Goal: Complete application form: Complete application form

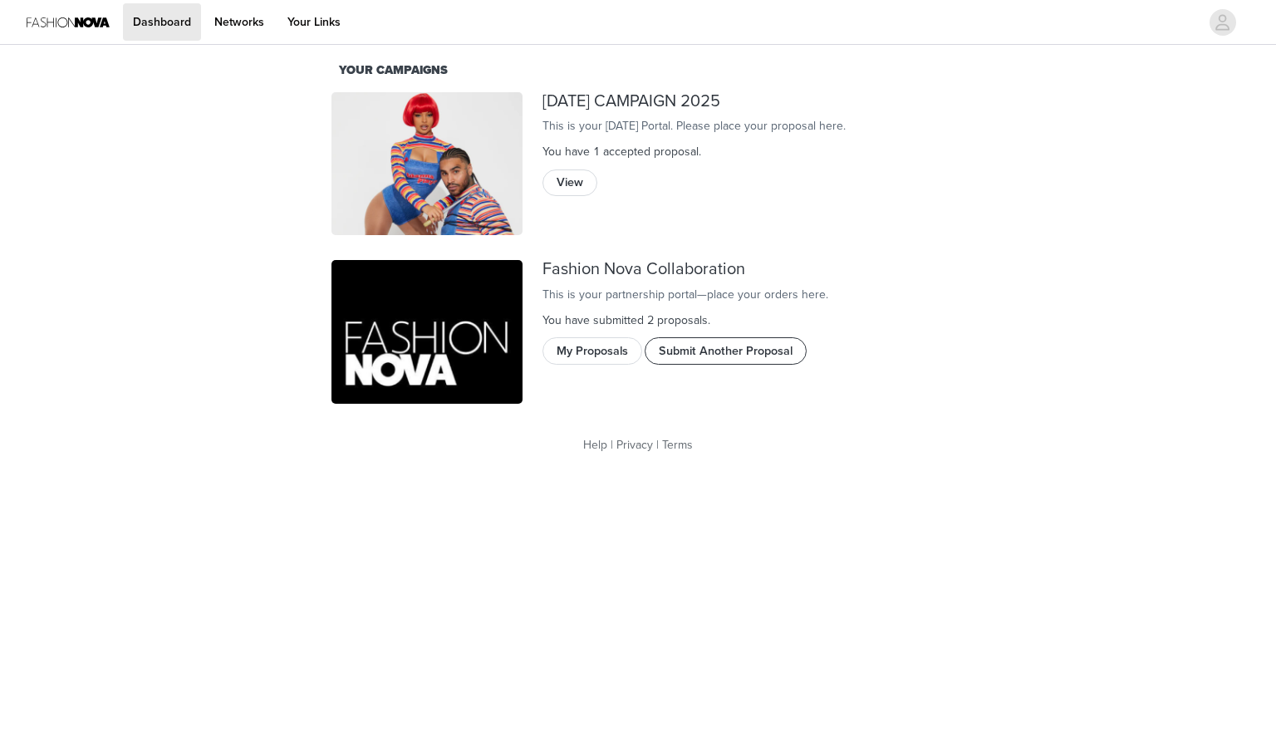
click at [708, 364] on button "Submit Another Proposal" at bounding box center [726, 350] width 162 height 27
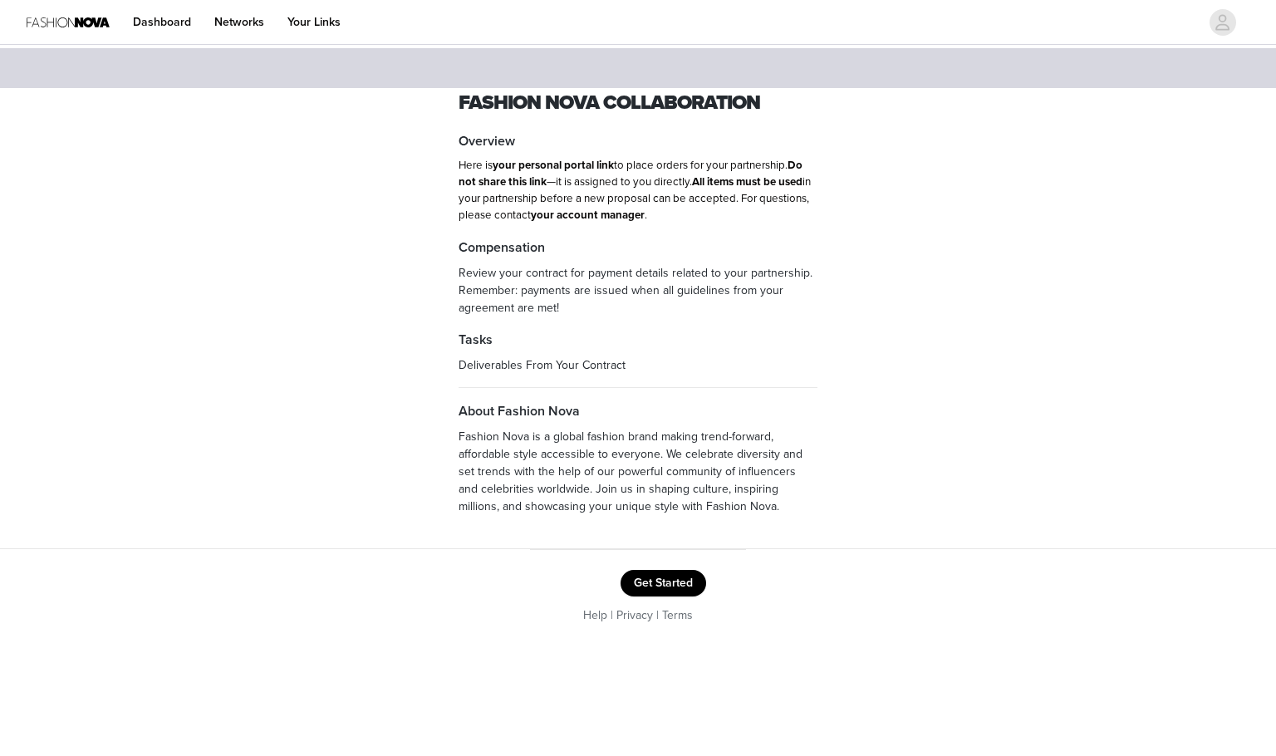
drag, startPoint x: 660, startPoint y: 554, endPoint x: 662, endPoint y: 585, distance: 30.8
click at [659, 556] on footer "Get Started Help | Privacy | Terms" at bounding box center [638, 597] width 216 height 96
click at [662, 585] on button "Get Started" at bounding box center [663, 583] width 86 height 27
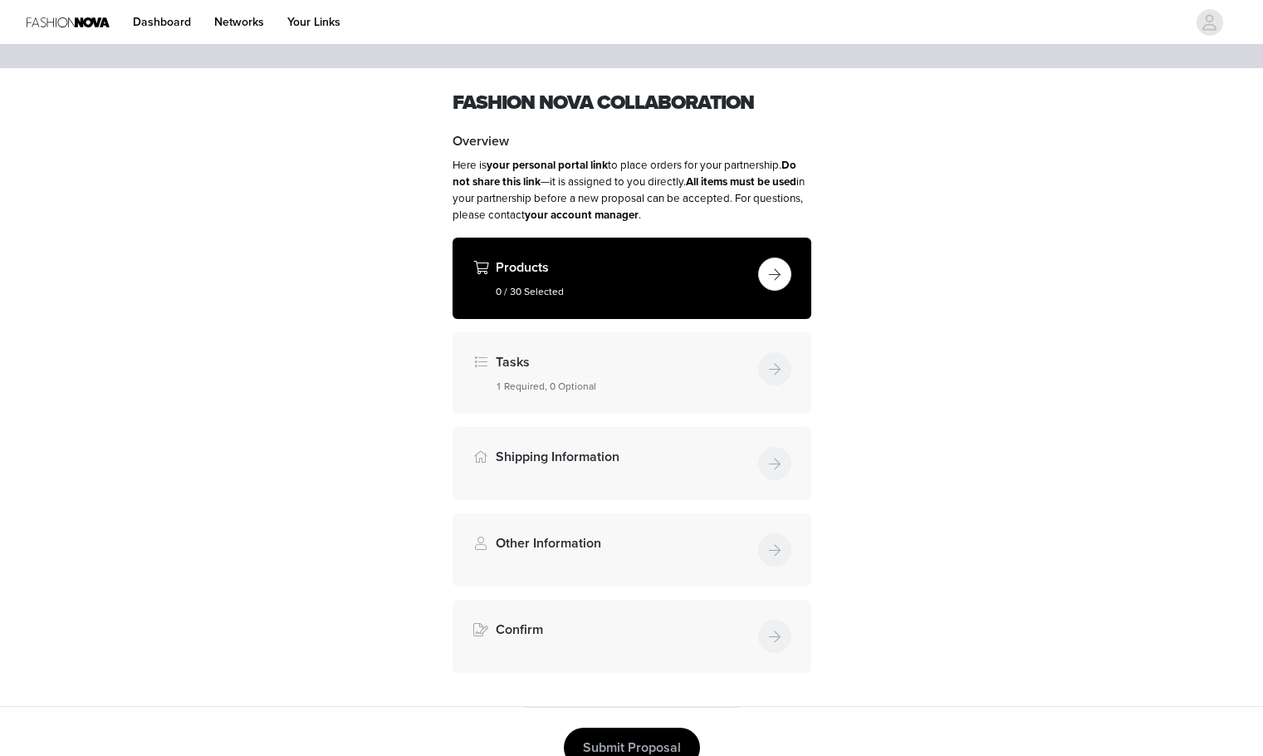
scroll to position [79, 0]
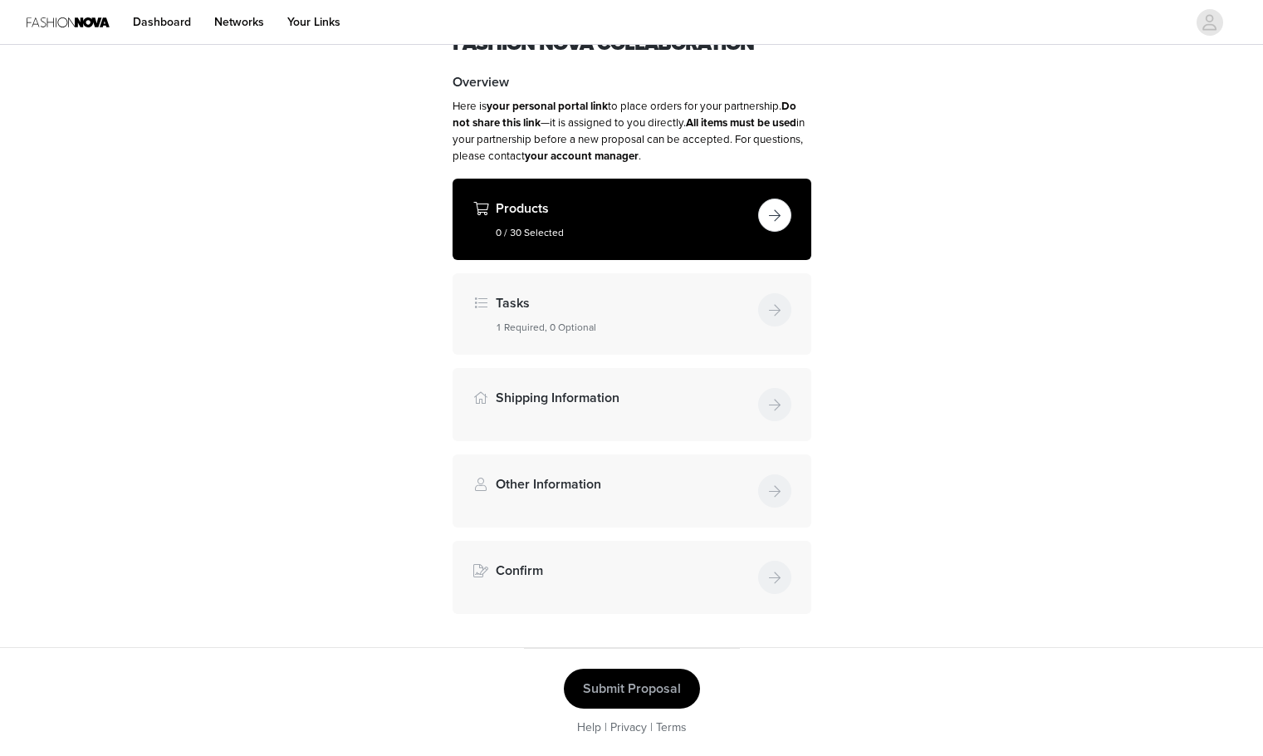
click at [782, 226] on button "button" at bounding box center [774, 215] width 33 height 33
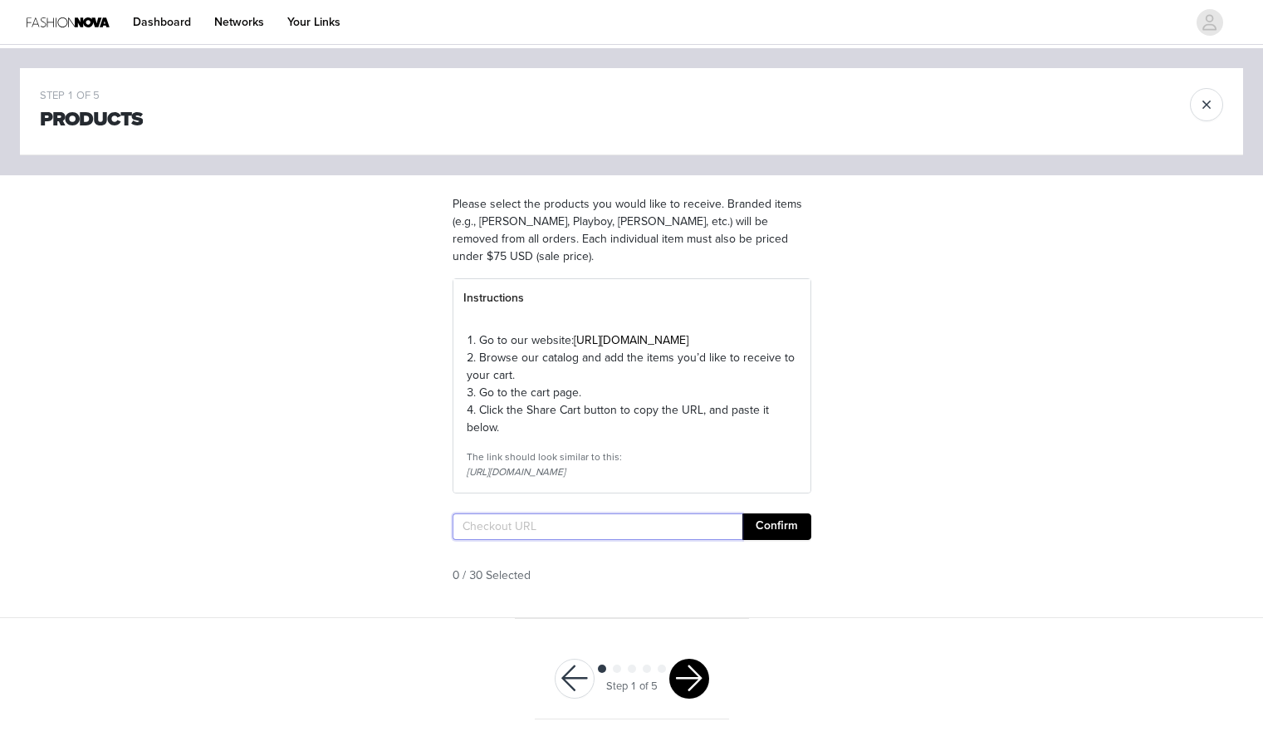
paste input "[URL][DOMAIN_NAME]"
type input "[URL][DOMAIN_NAME]"
click at [784, 540] on button "Confirm" at bounding box center [777, 526] width 69 height 27
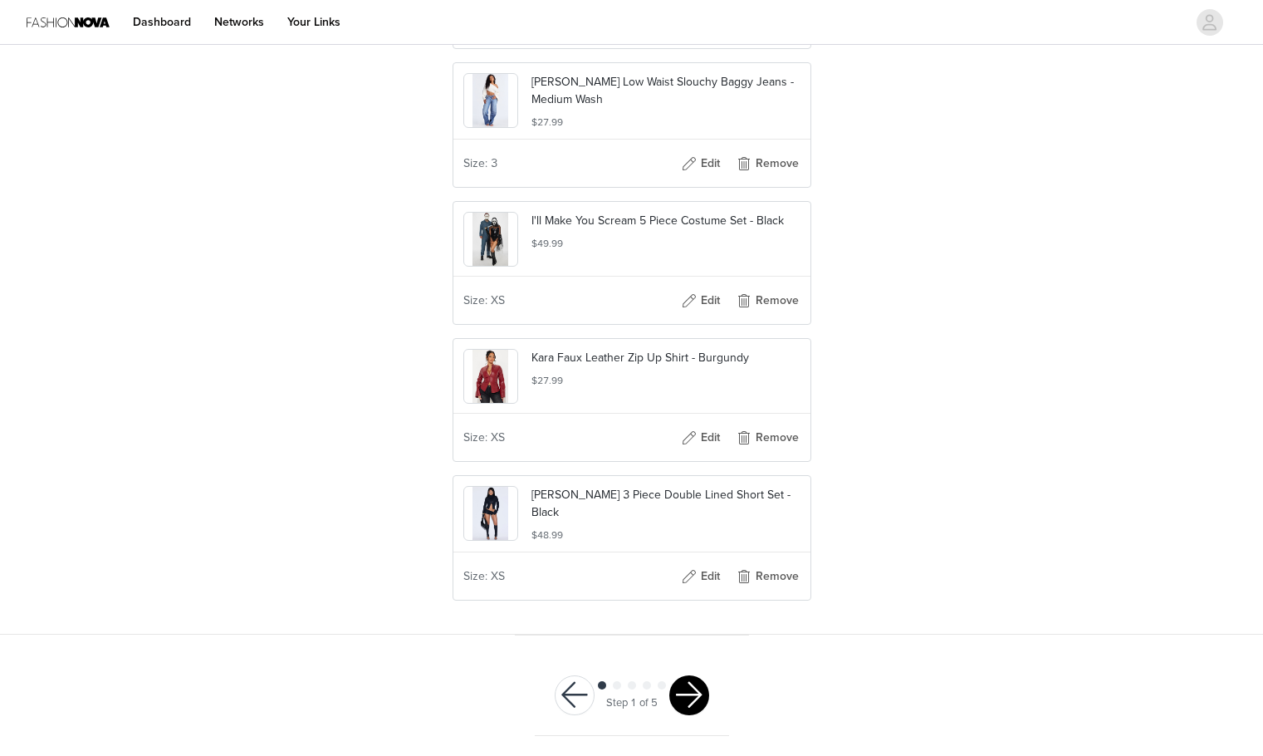
click at [699, 689] on button "button" at bounding box center [689, 695] width 40 height 40
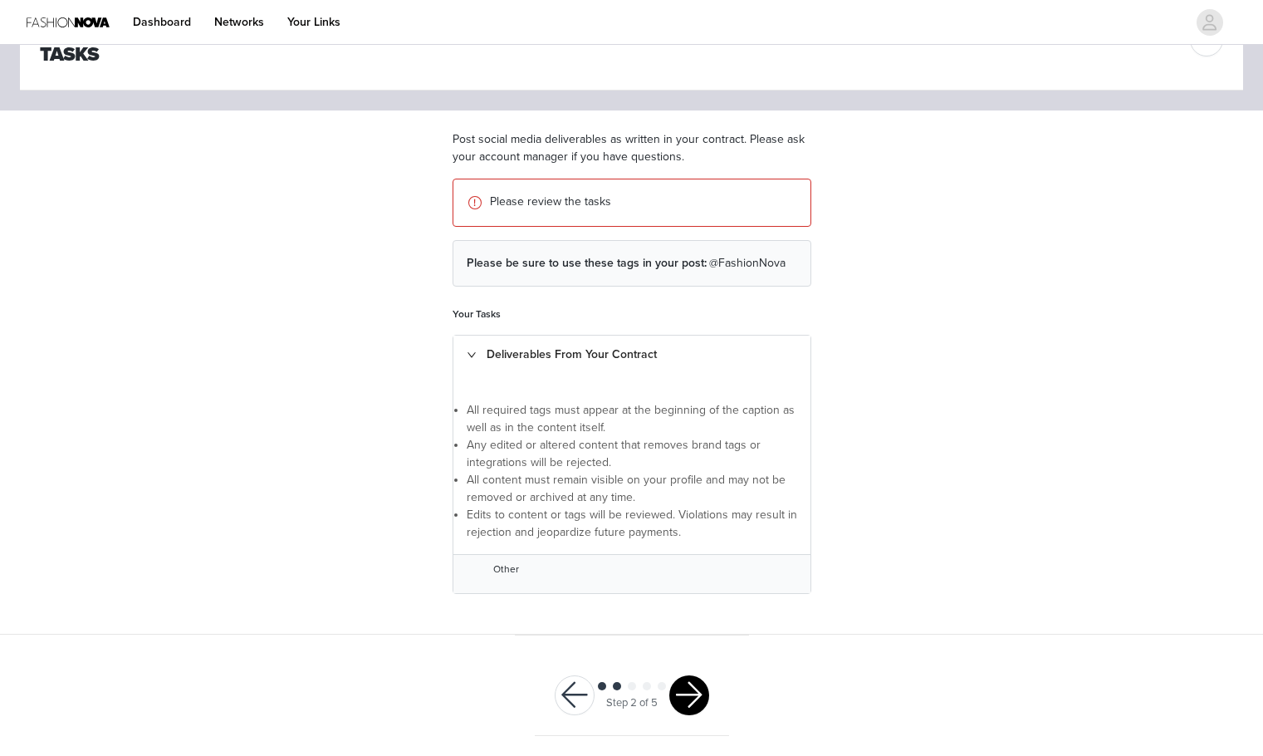
click at [693, 691] on button "button" at bounding box center [689, 695] width 40 height 40
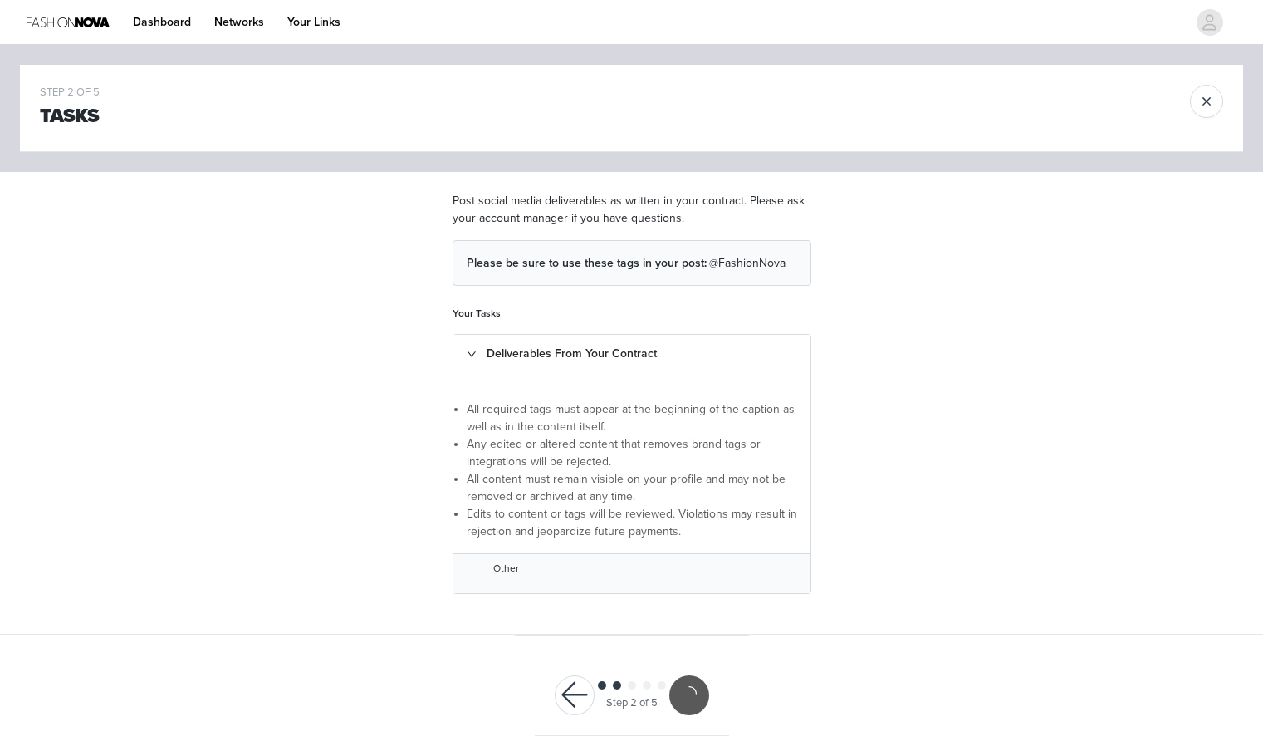
scroll to position [3, 0]
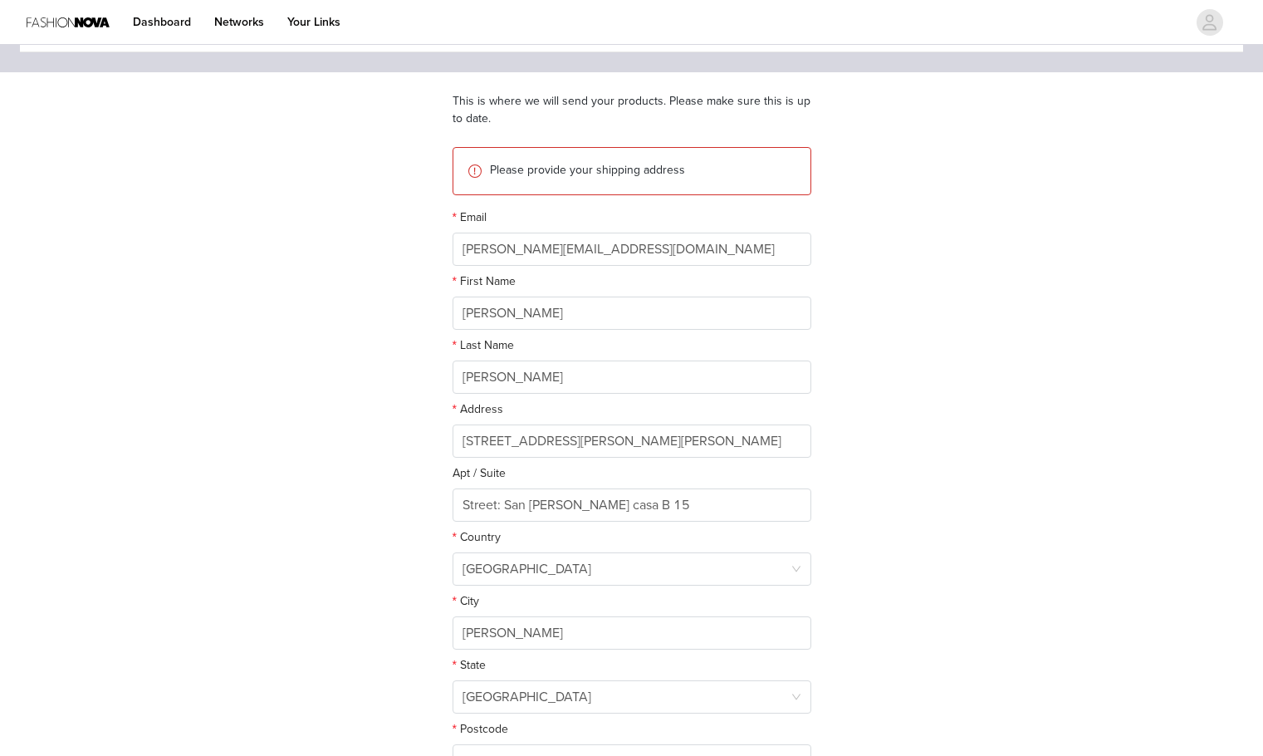
scroll to position [273, 0]
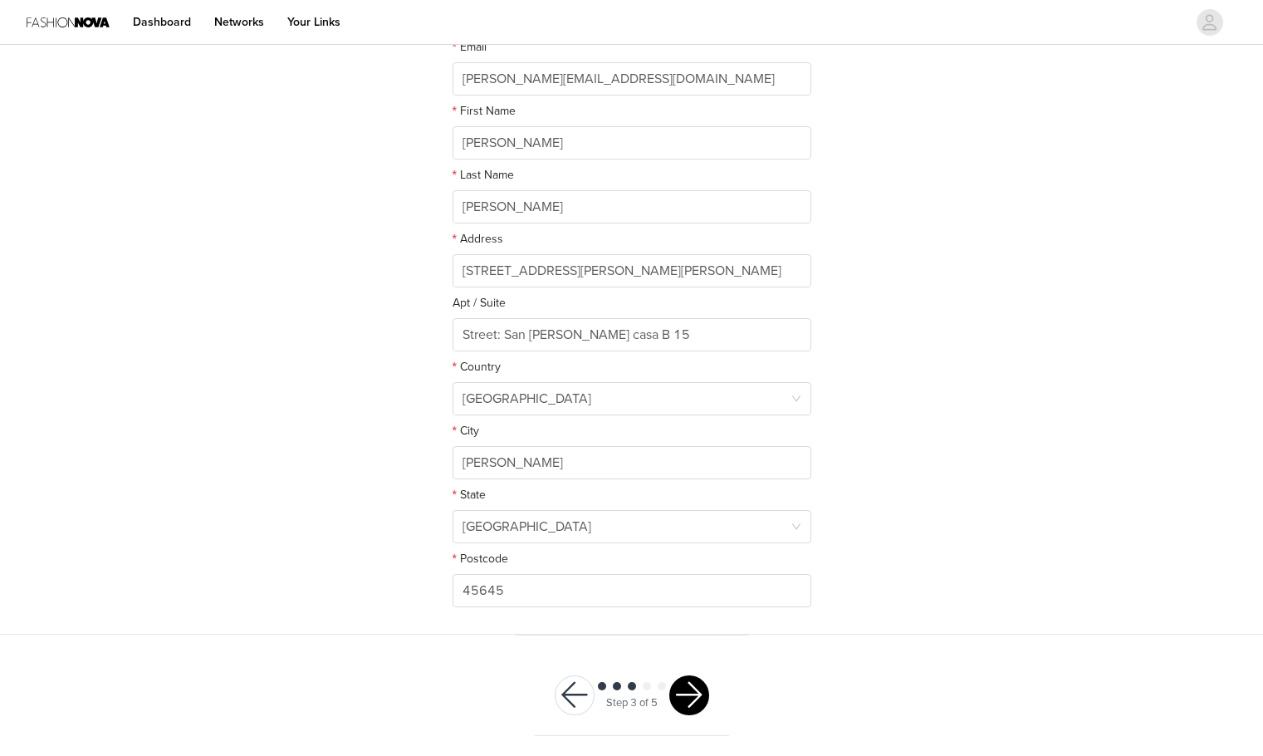
click at [704, 693] on button "button" at bounding box center [689, 695] width 40 height 40
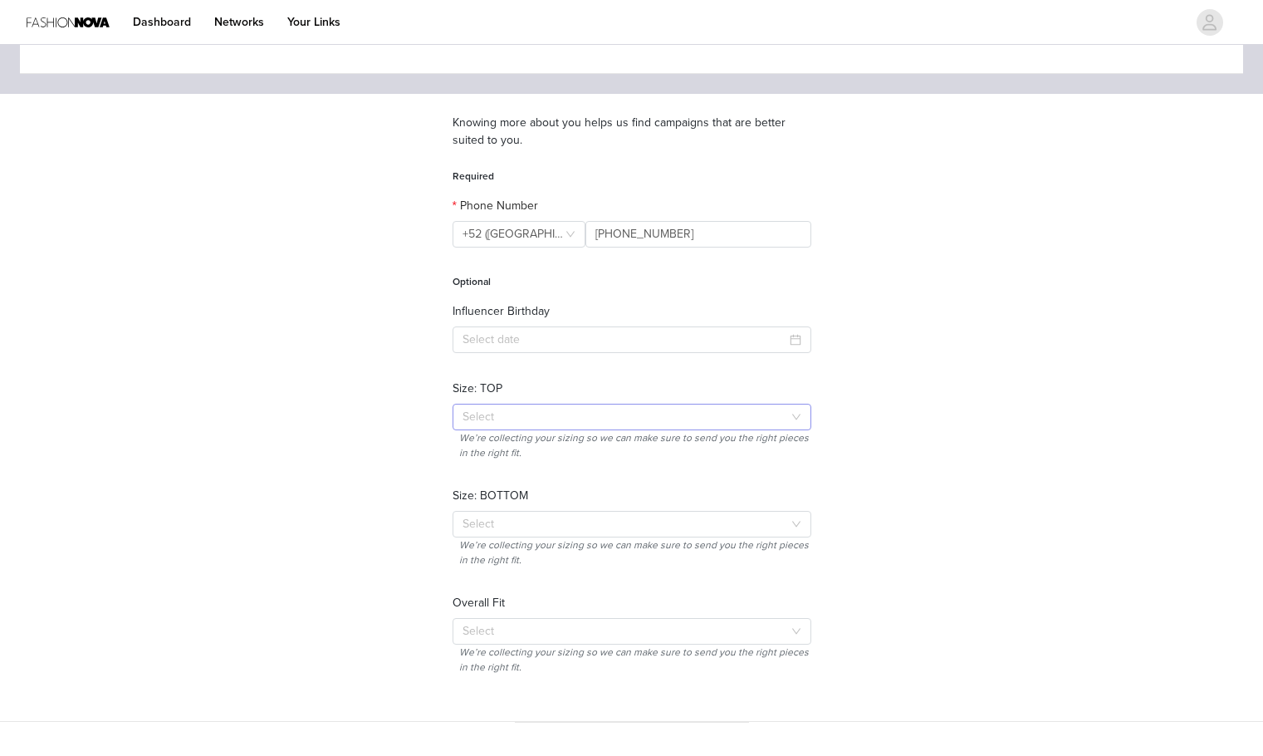
scroll to position [169, 0]
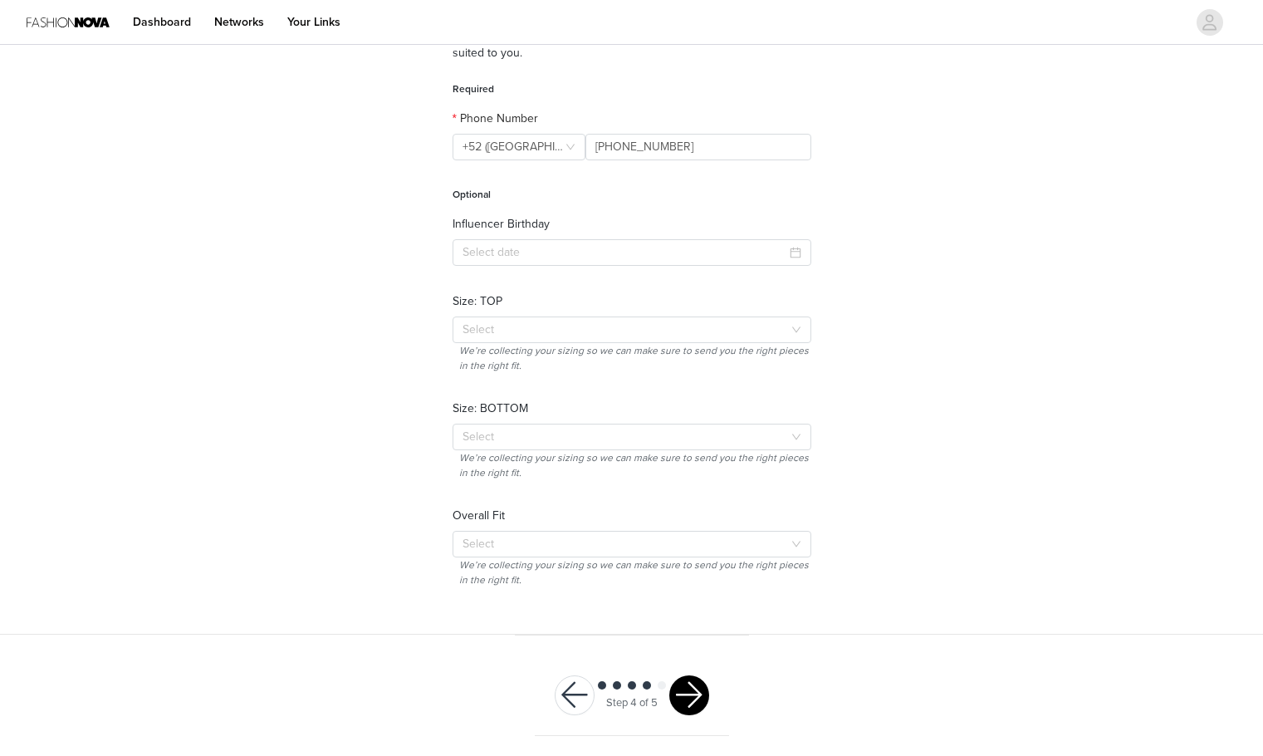
click at [699, 697] on button "button" at bounding box center [689, 695] width 40 height 40
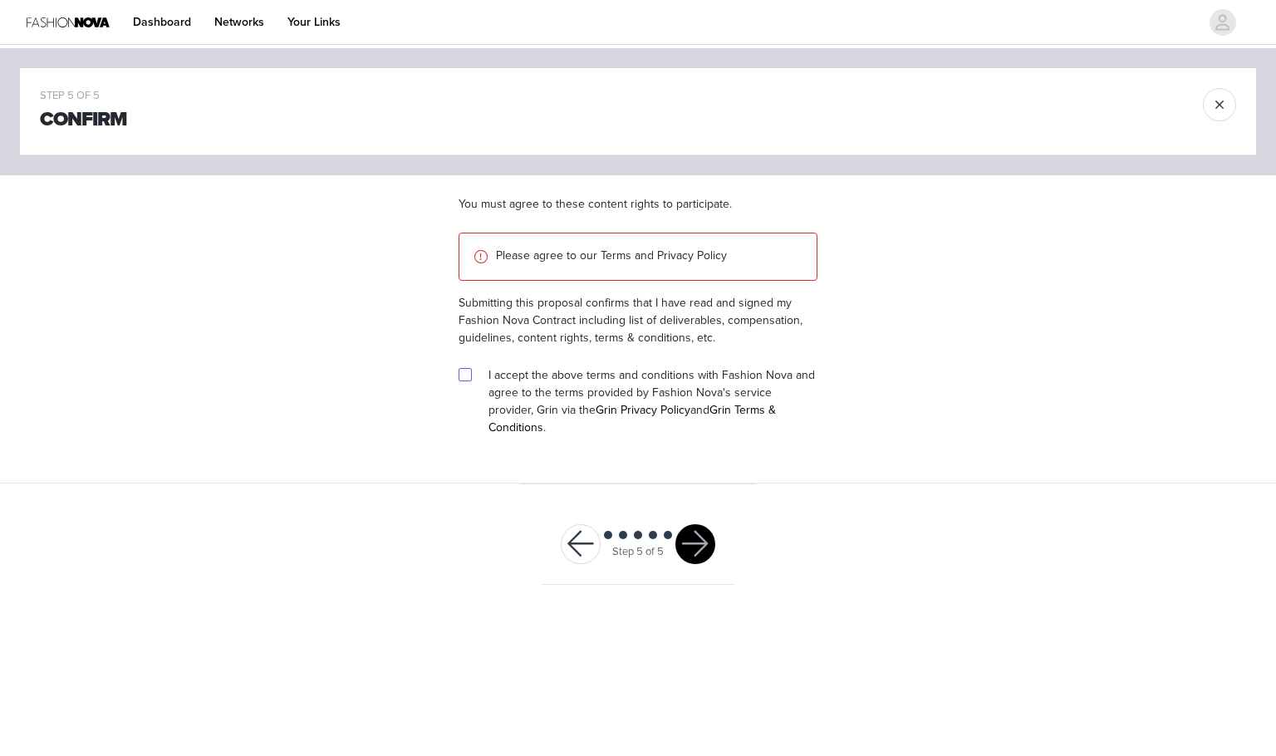
click at [464, 375] on input "checkbox" at bounding box center [465, 374] width 12 height 12
checkbox input "true"
click at [691, 537] on button "button" at bounding box center [695, 544] width 40 height 40
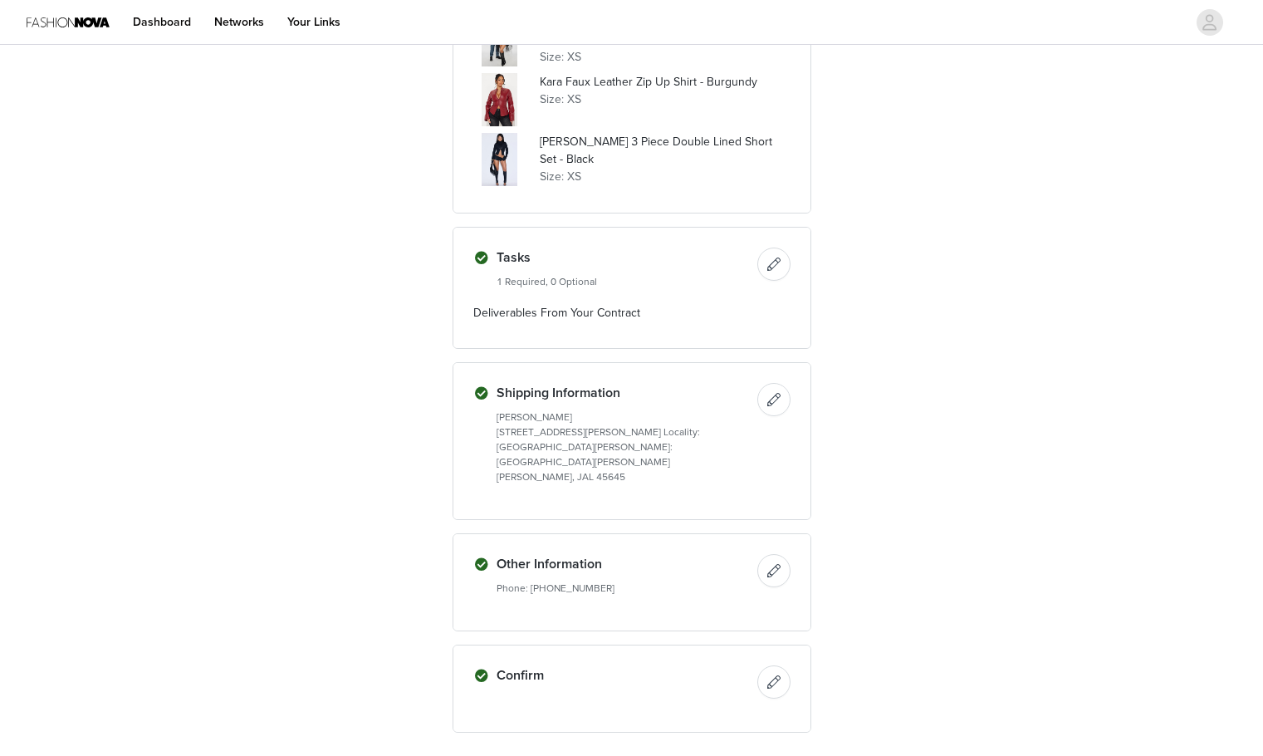
scroll to position [498, 0]
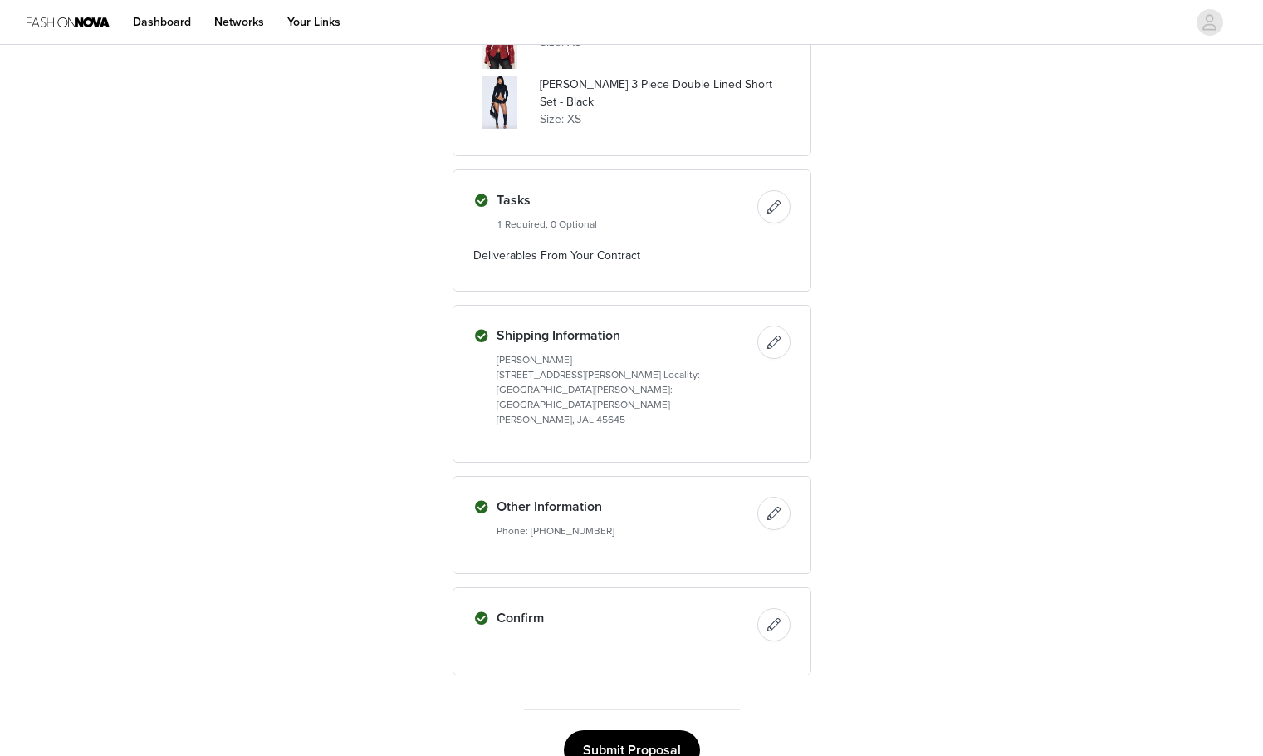
click at [632, 744] on button "Submit Proposal" at bounding box center [632, 750] width 136 height 40
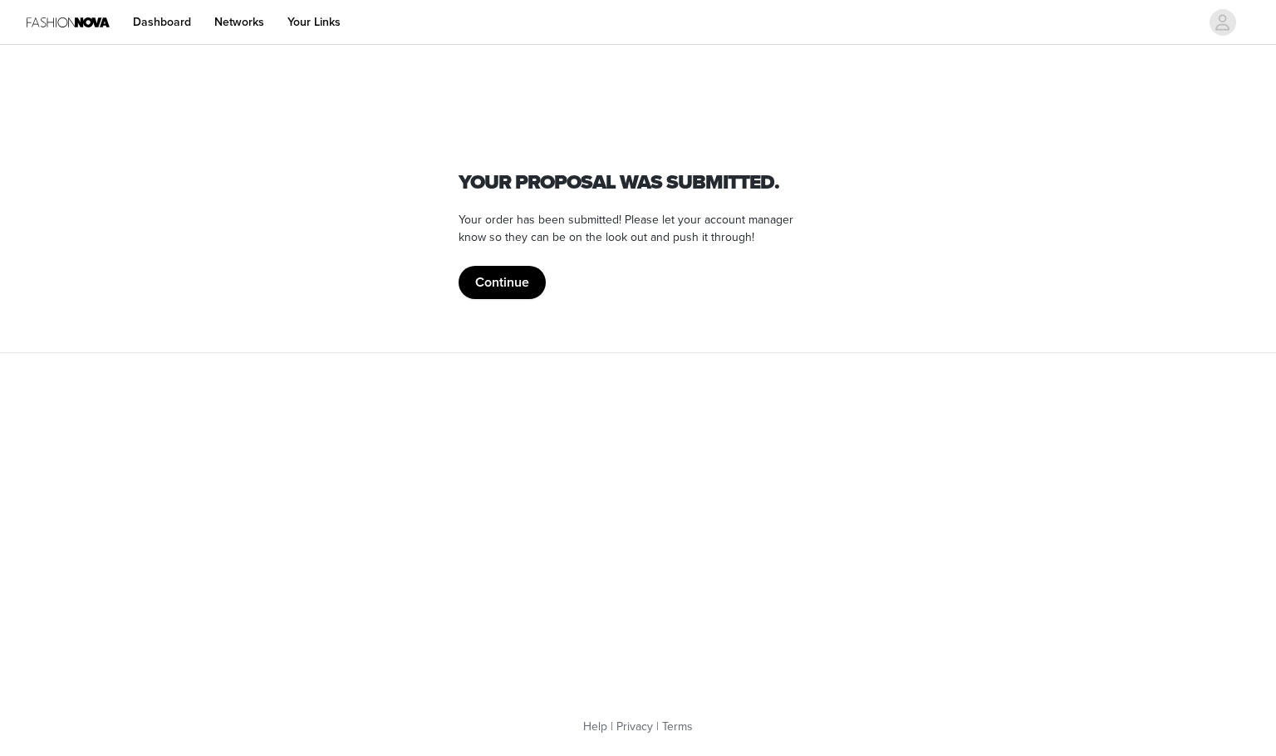
click at [514, 292] on button "Continue" at bounding box center [502, 282] width 87 height 33
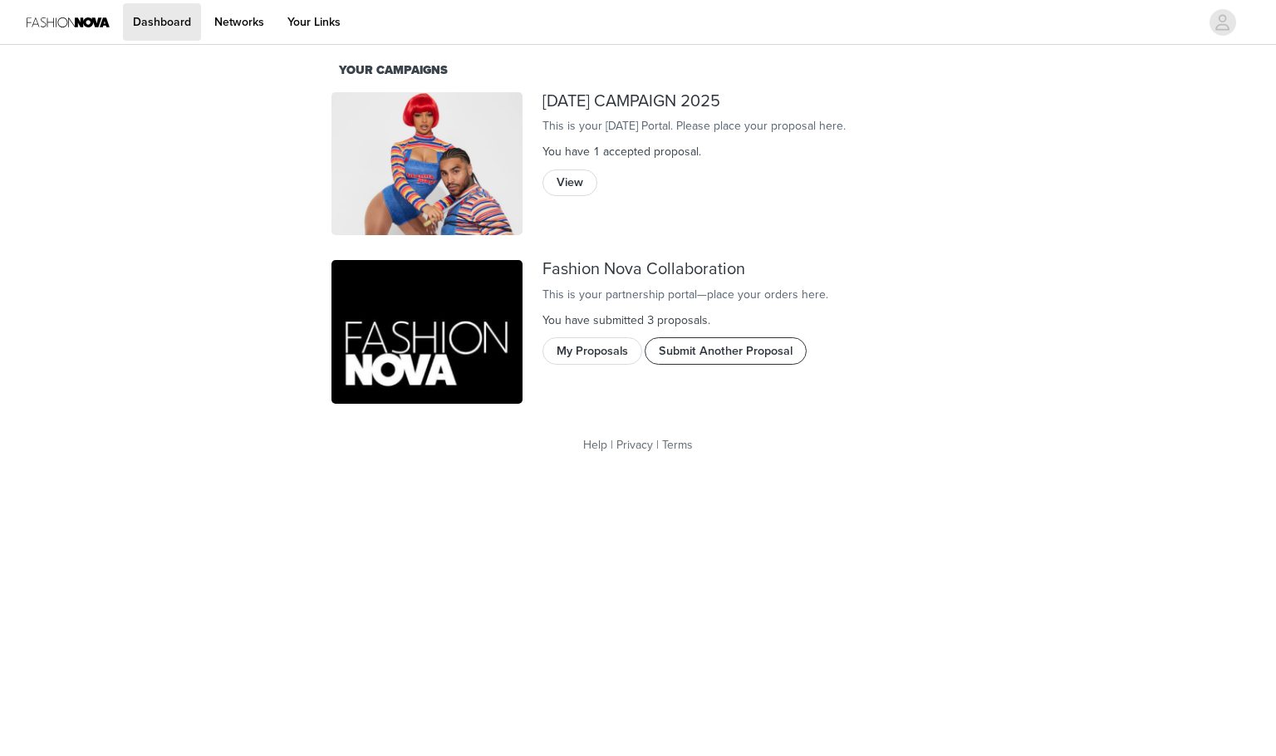
click at [710, 364] on button "Submit Another Proposal" at bounding box center [726, 350] width 162 height 27
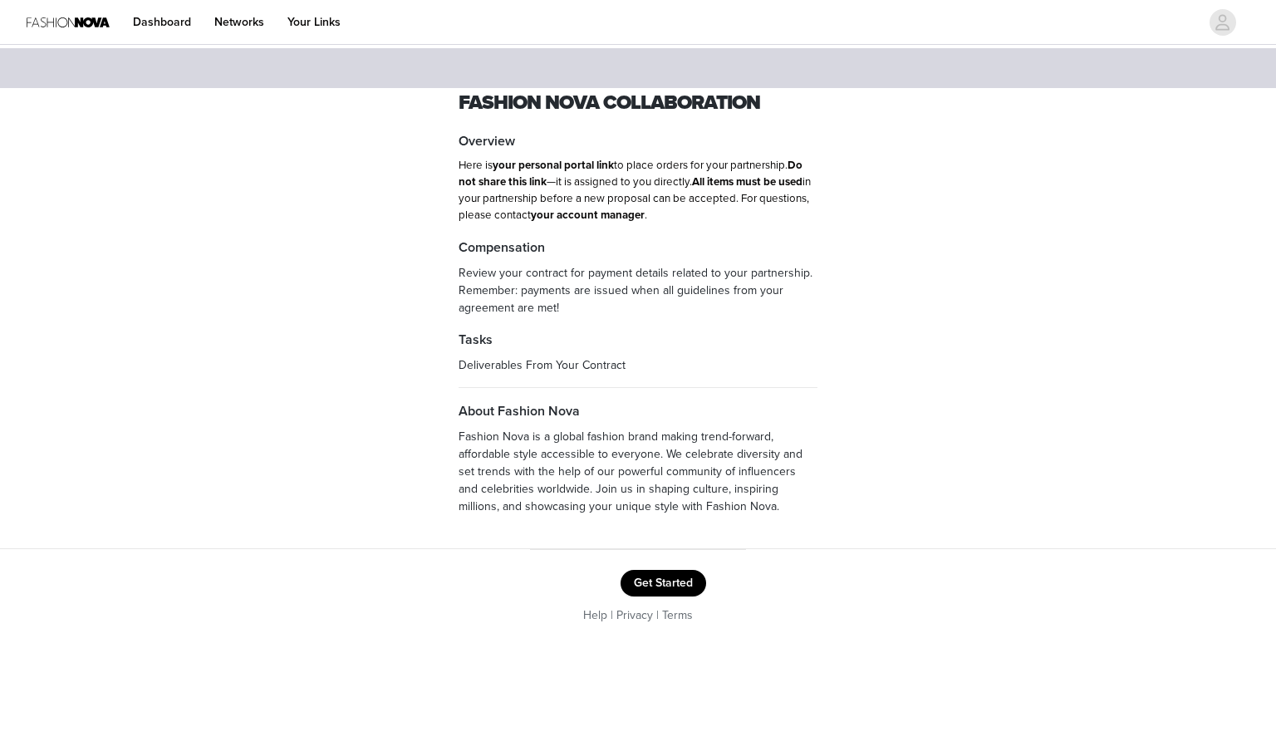
click at [672, 587] on button "Get Started" at bounding box center [663, 583] width 86 height 27
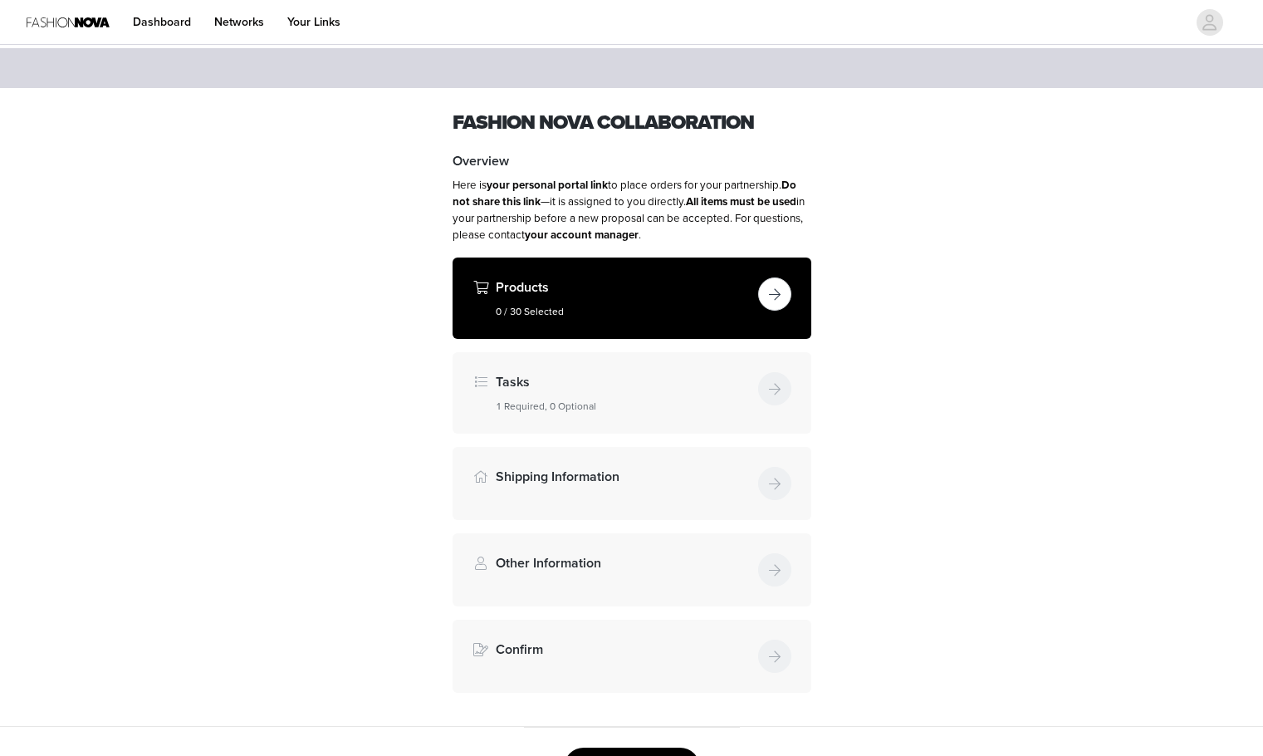
click at [769, 305] on button "button" at bounding box center [774, 293] width 33 height 33
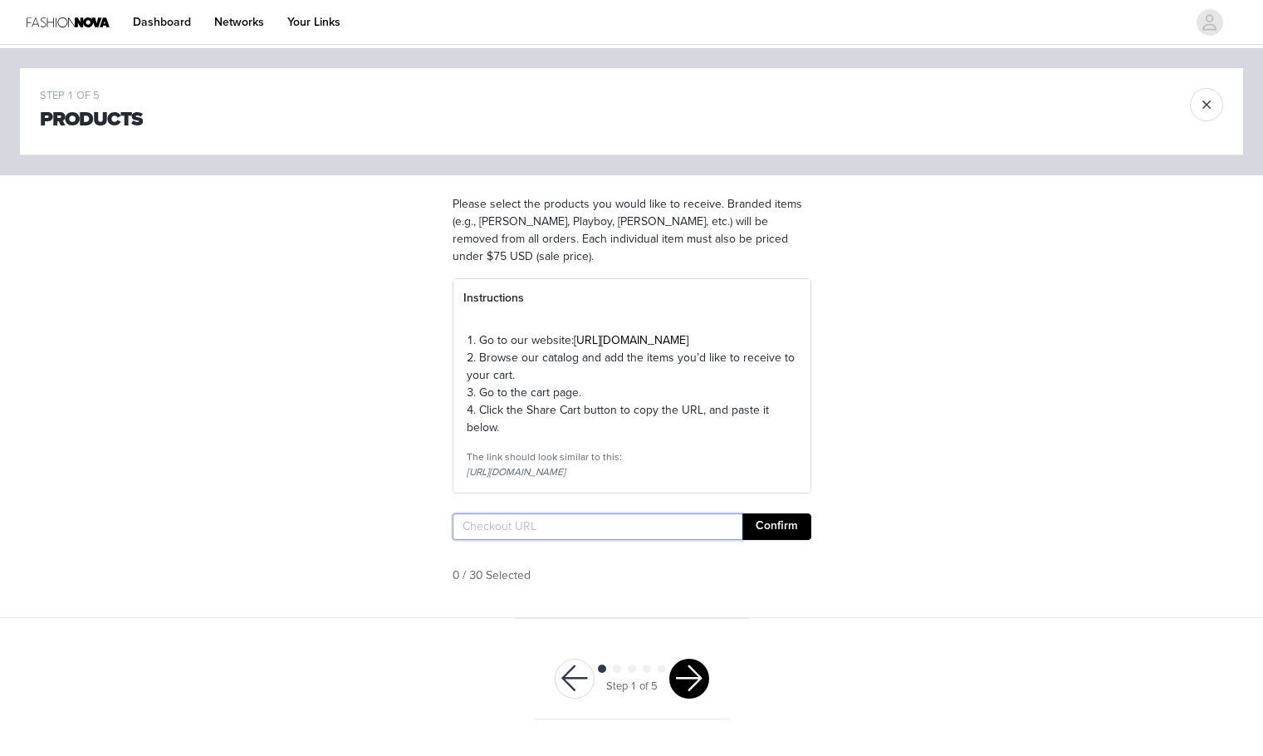
drag, startPoint x: 510, startPoint y: 572, endPoint x: 499, endPoint y: 568, distance: 11.6
paste input "https://www.fashionnova.com/pages/shared-cart/39293070835836:1,39295730024572:1…"
type input "https://www.fashionnova.com/pages/shared-cart/39293070835836:1,39295730024572:1…"
click at [777, 540] on button "Confirm" at bounding box center [777, 526] width 69 height 27
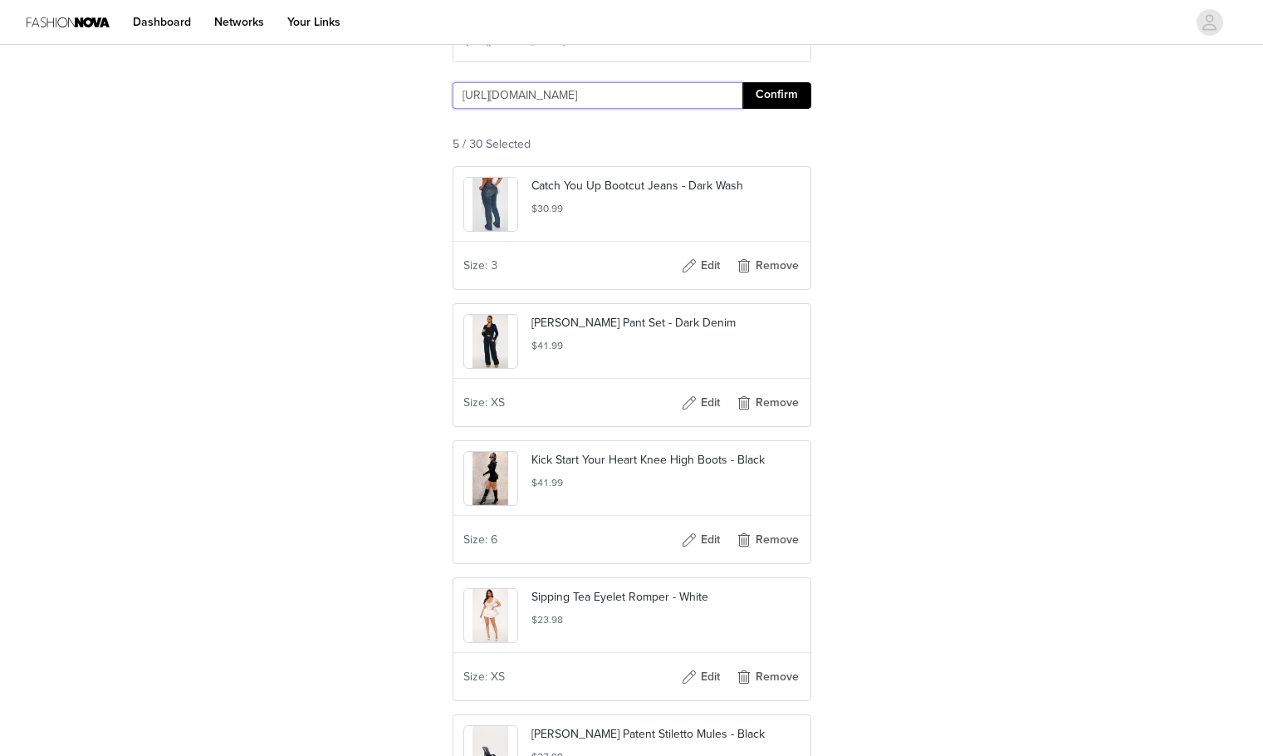
scroll to position [701, 0]
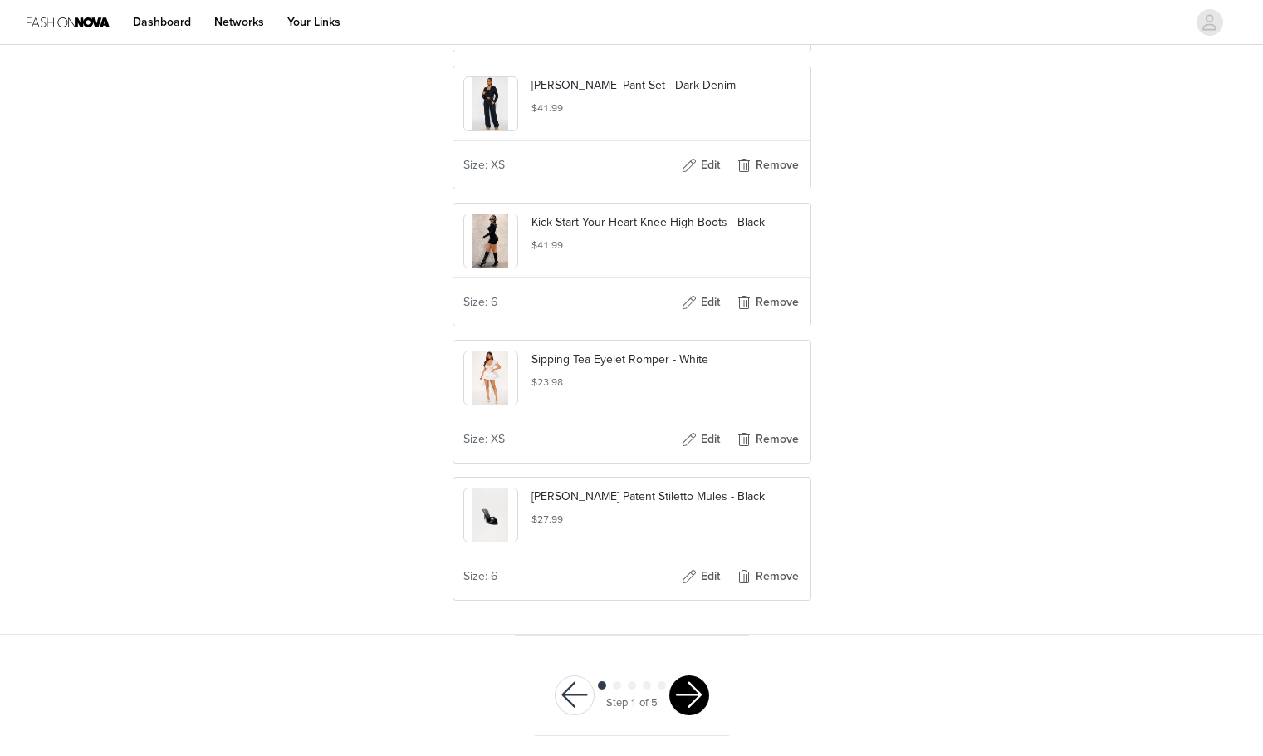
click at [701, 699] on button "button" at bounding box center [689, 695] width 40 height 40
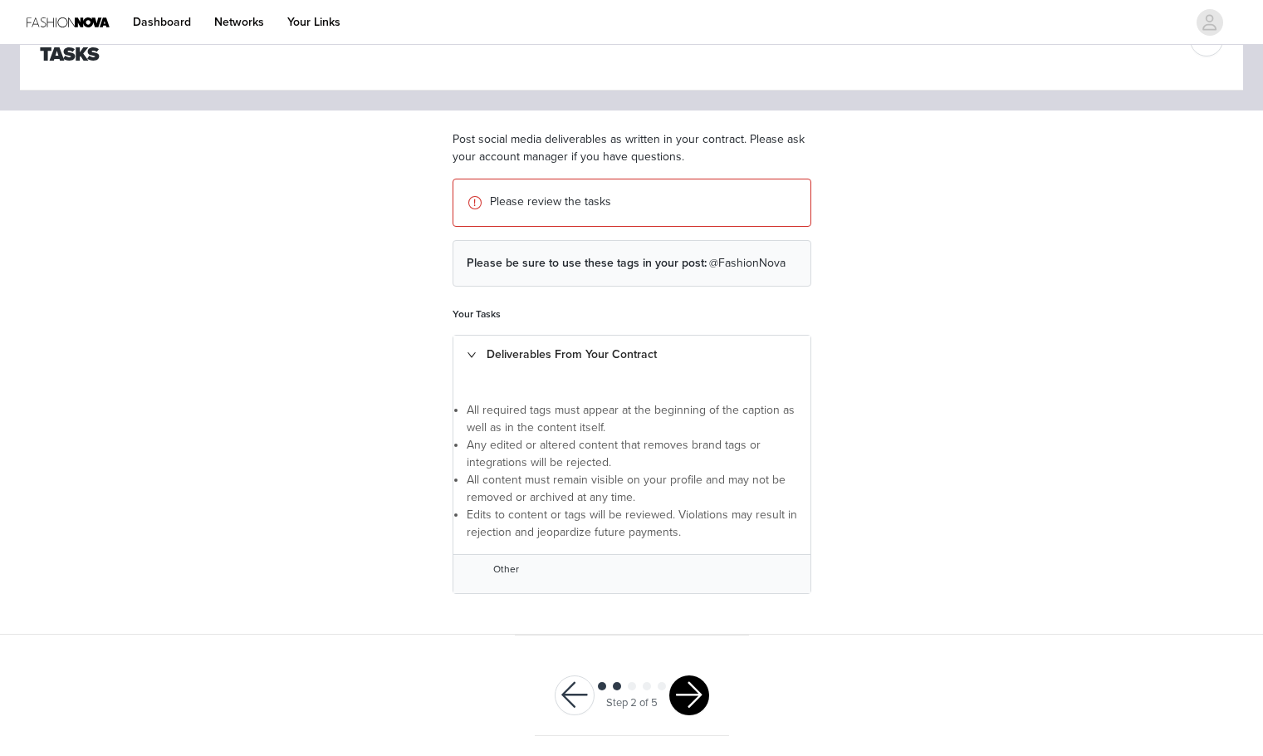
click at [694, 689] on button "button" at bounding box center [689, 695] width 40 height 40
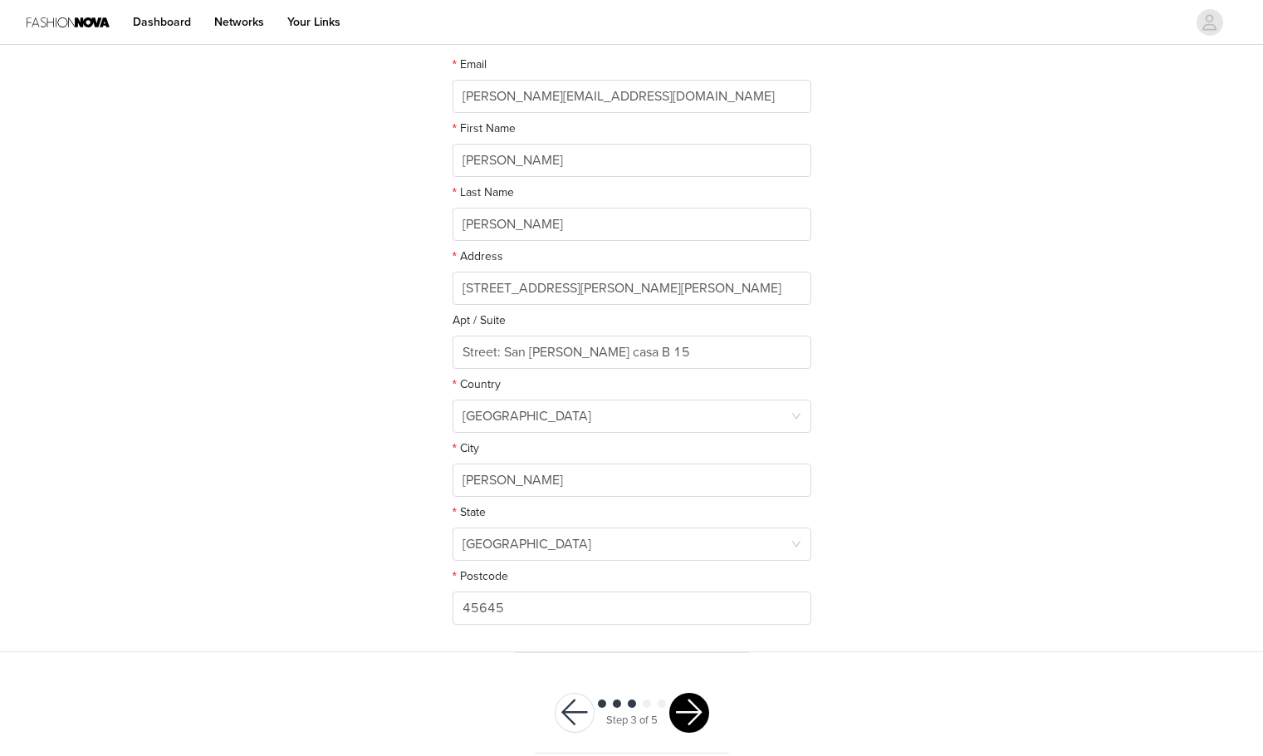
scroll to position [273, 0]
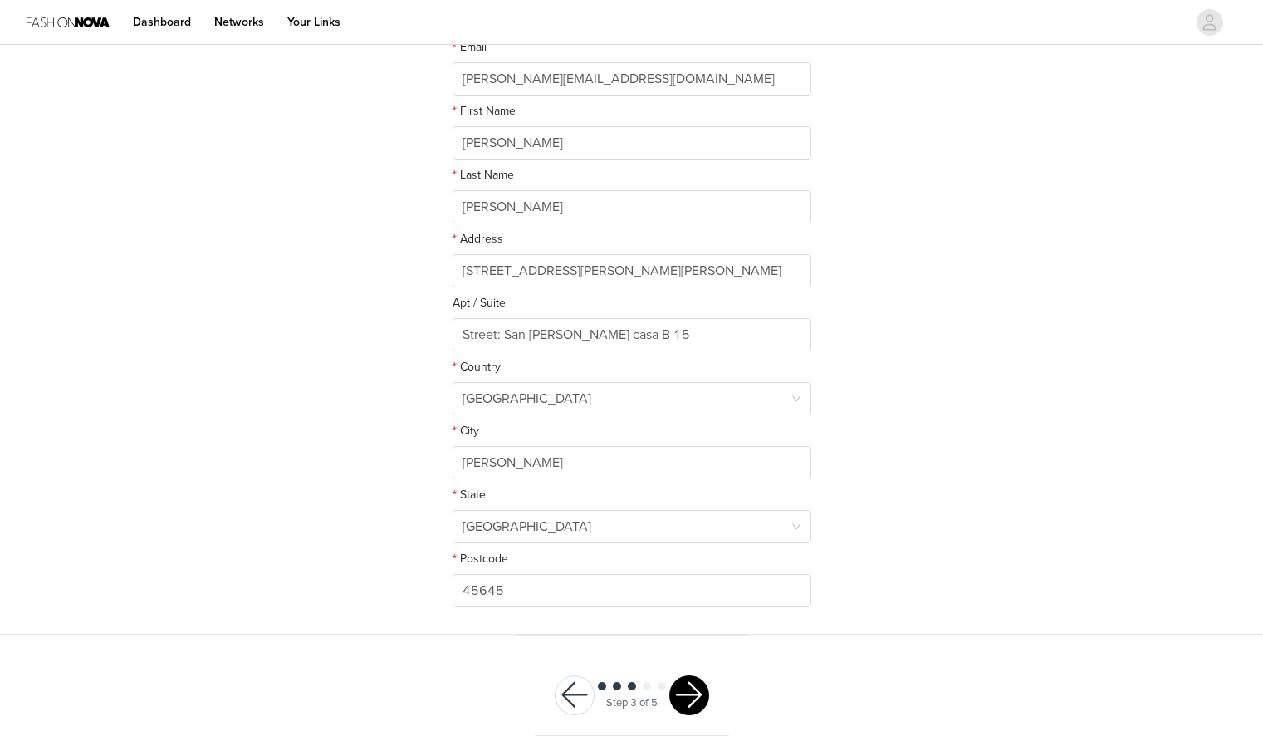
click at [722, 691] on div "Step 3 of 5" at bounding box center [632, 695] width 194 height 81
click at [712, 693] on div "Step 3 of 5" at bounding box center [632, 695] width 194 height 81
click at [697, 699] on button "button" at bounding box center [689, 695] width 40 height 40
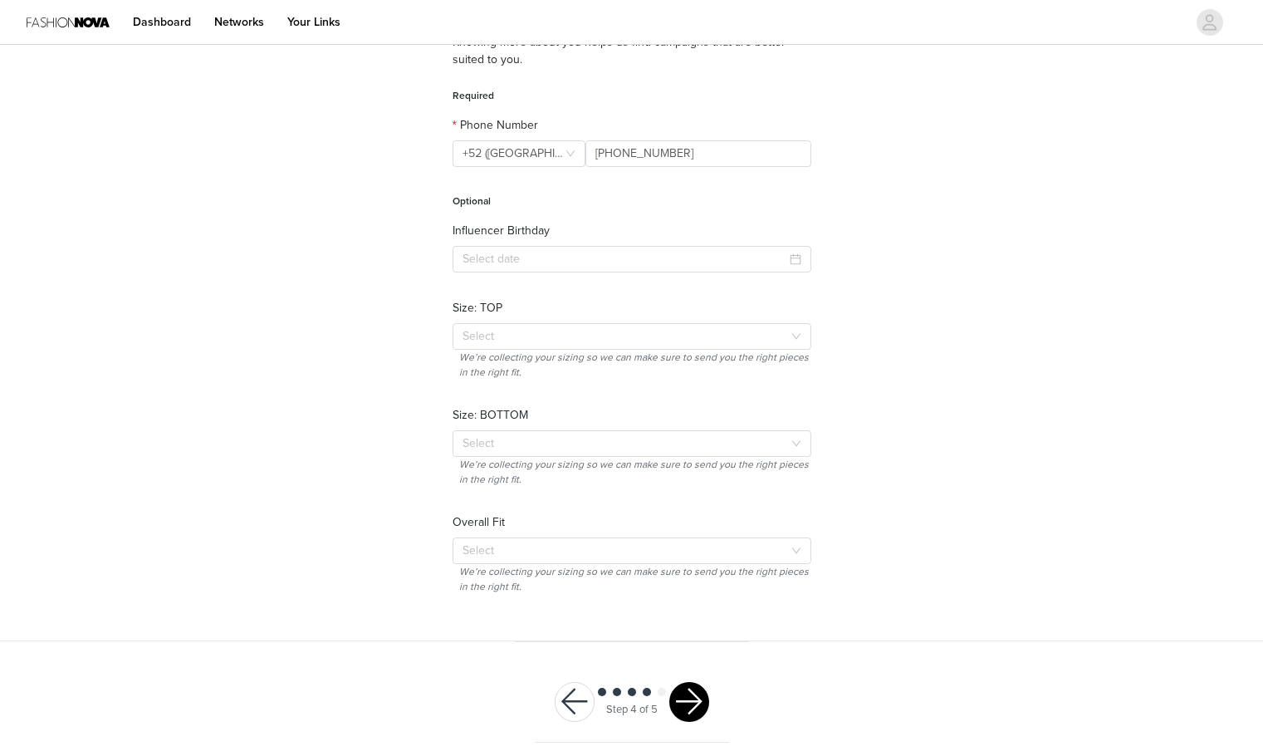
scroll to position [169, 0]
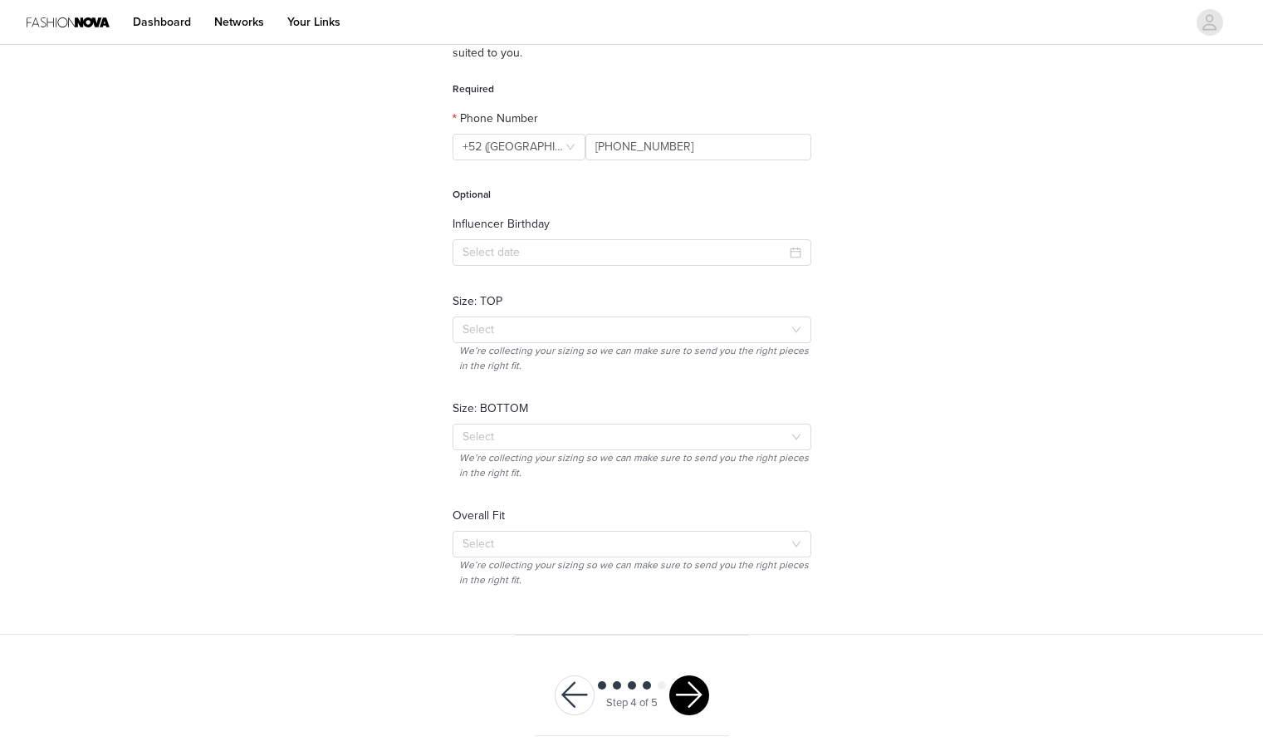
click at [704, 712] on div at bounding box center [689, 695] width 40 height 40
click at [686, 696] on button "button" at bounding box center [689, 695] width 40 height 40
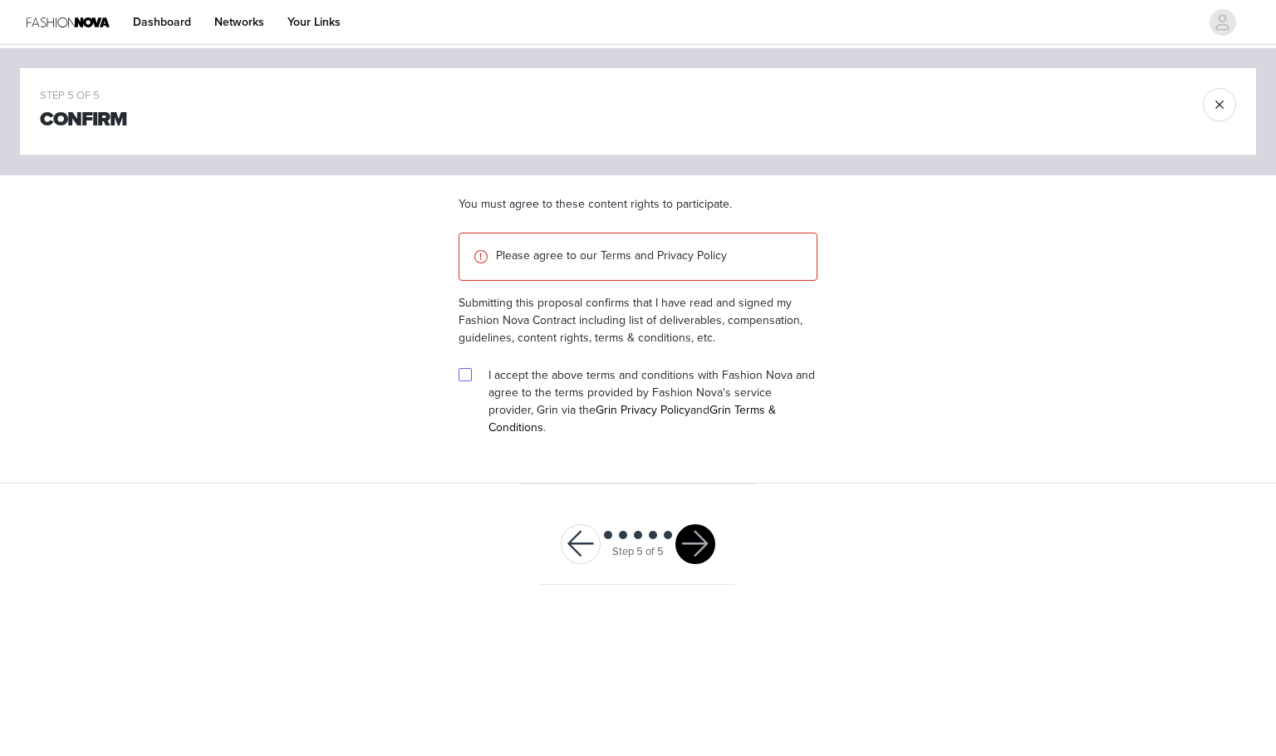
click at [463, 380] on input "checkbox" at bounding box center [465, 374] width 12 height 12
checkbox input "true"
click at [694, 524] on button "button" at bounding box center [695, 544] width 40 height 40
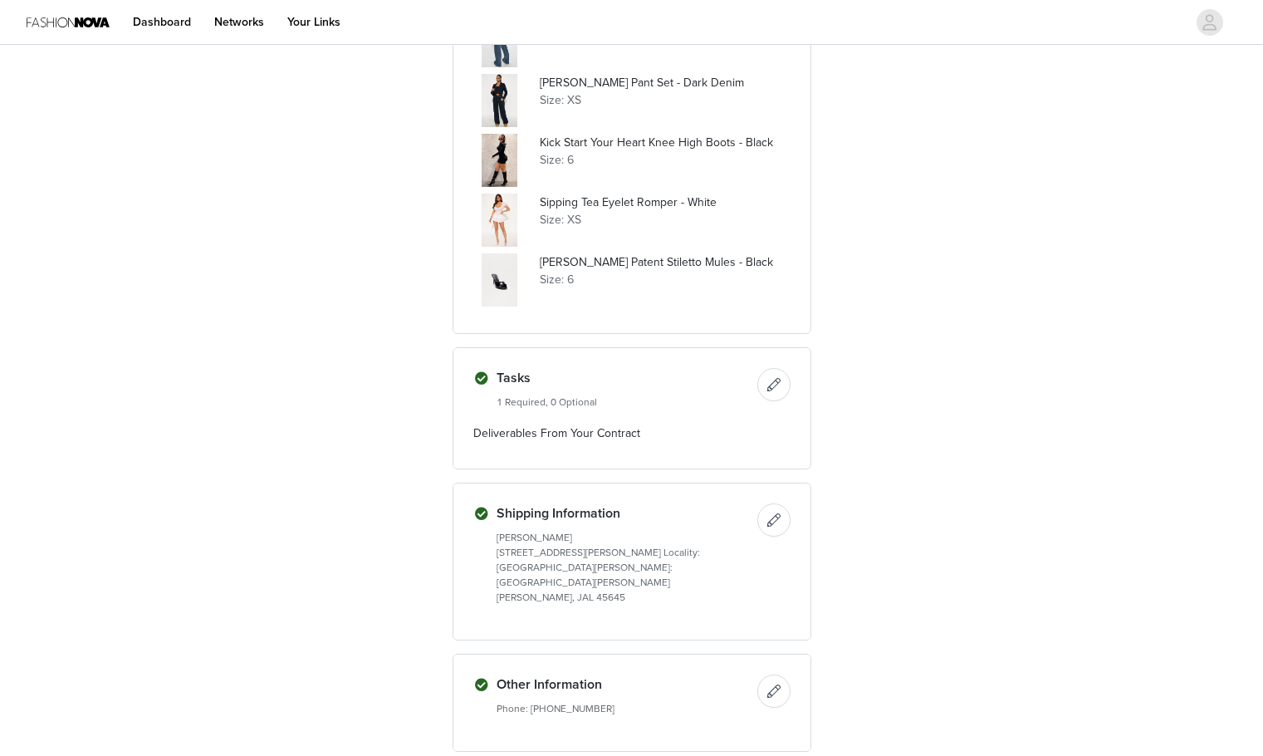
scroll to position [546, 0]
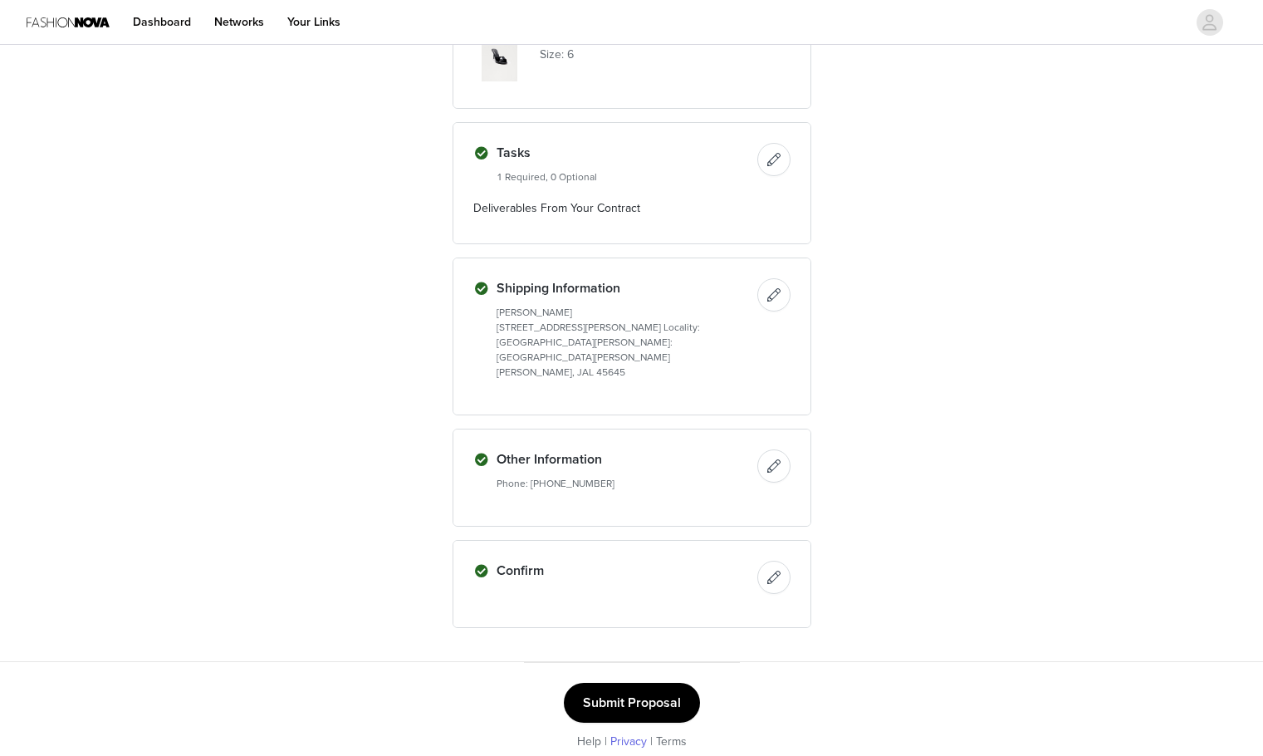
click at [611, 734] on link "Privacy" at bounding box center [629, 741] width 37 height 14
click at [600, 694] on button "Submit Proposal" at bounding box center [632, 703] width 136 height 40
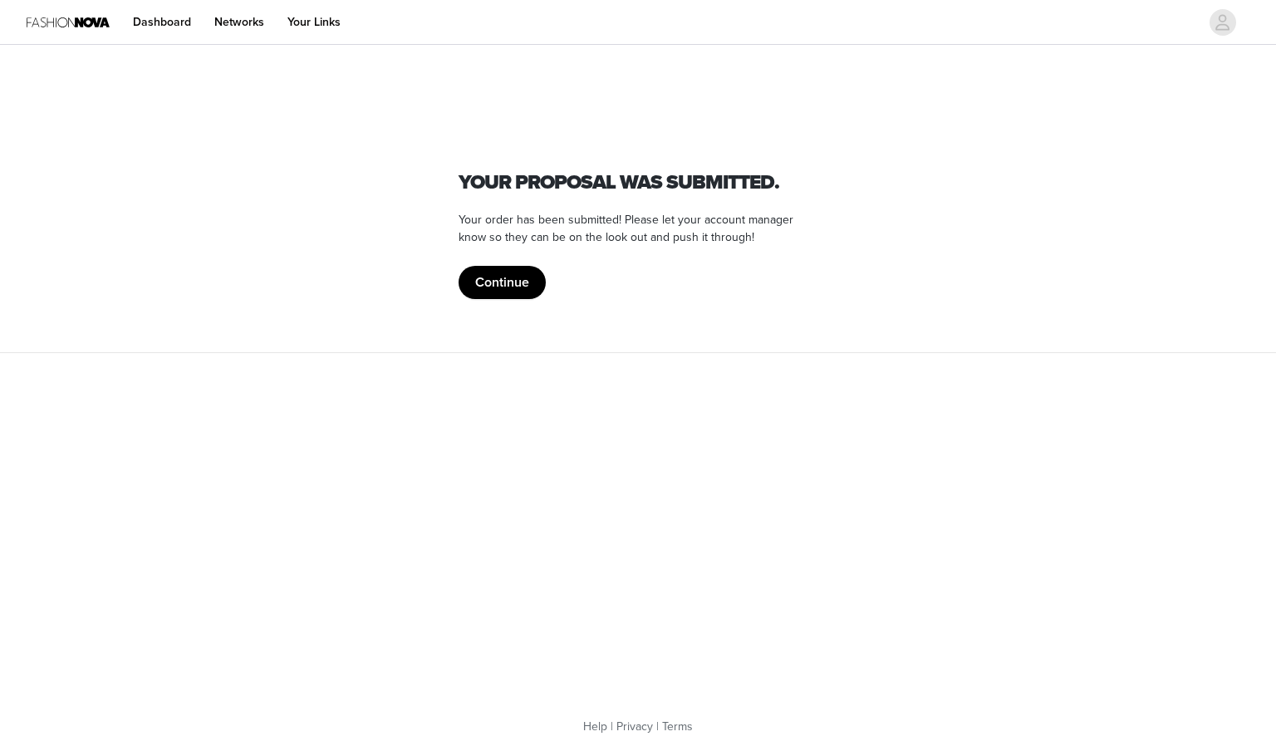
click at [482, 276] on button "Continue" at bounding box center [502, 282] width 87 height 33
